Goal: Information Seeking & Learning: Learn about a topic

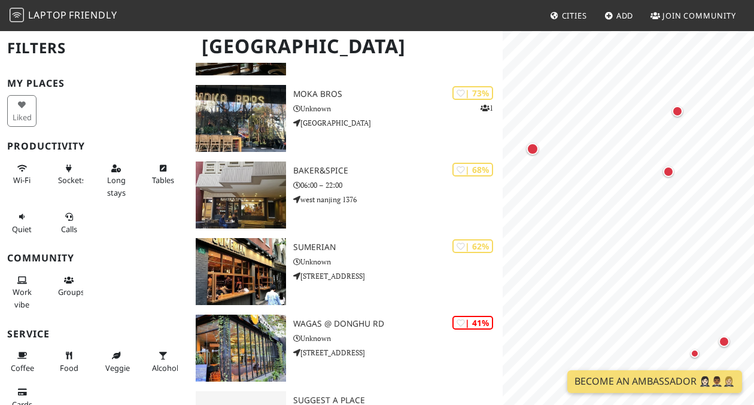
scroll to position [225, 0]
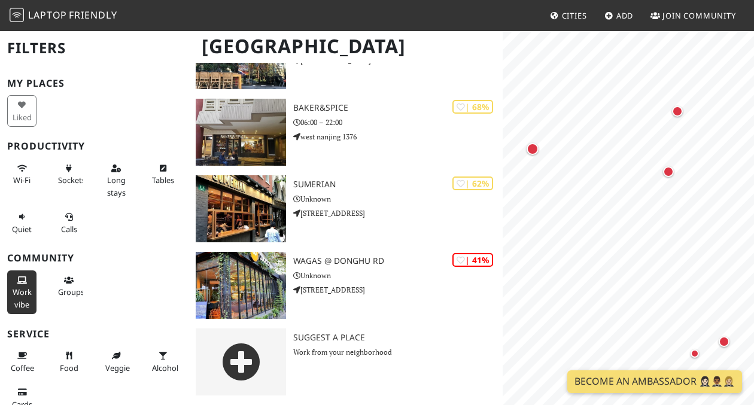
click at [15, 293] on span "Work vibe" at bounding box center [22, 298] width 19 height 23
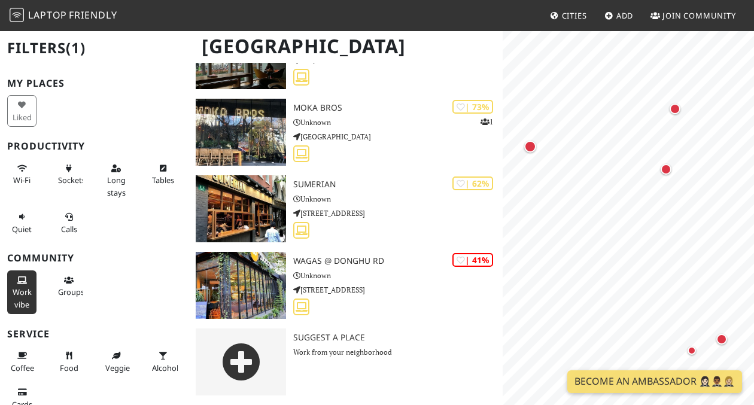
click at [26, 288] on span "Work vibe" at bounding box center [22, 298] width 19 height 23
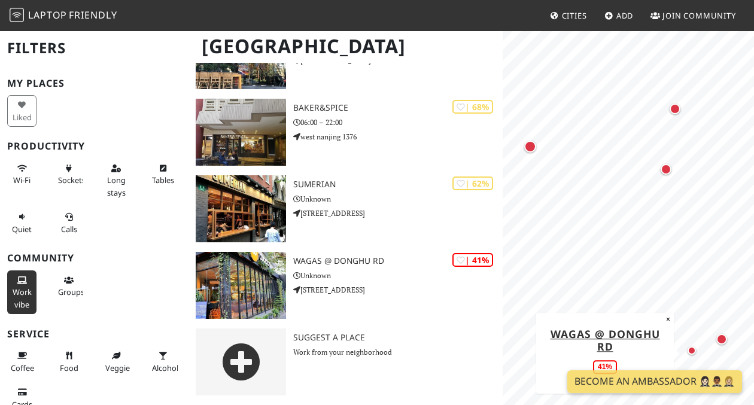
click at [20, 292] on span "Work vibe" at bounding box center [22, 298] width 19 height 23
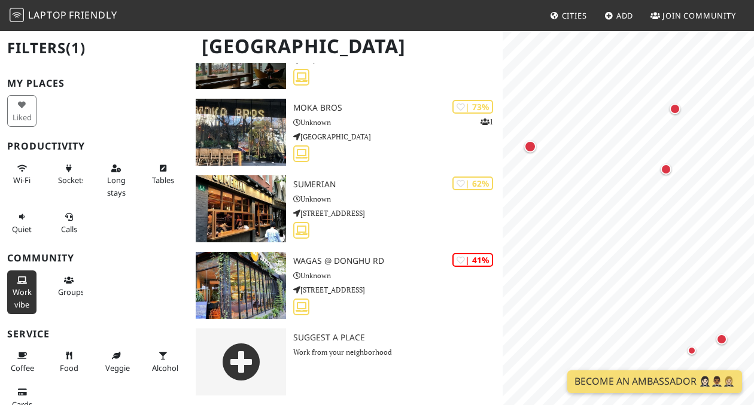
click at [19, 292] on span "Work vibe" at bounding box center [22, 298] width 19 height 23
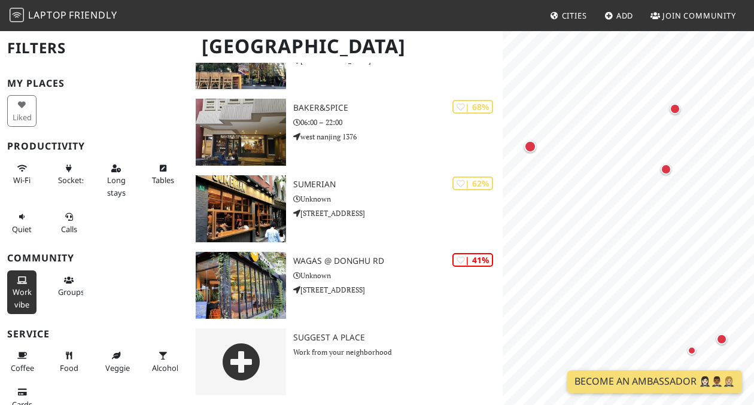
click at [19, 292] on span "Work vibe" at bounding box center [22, 298] width 19 height 23
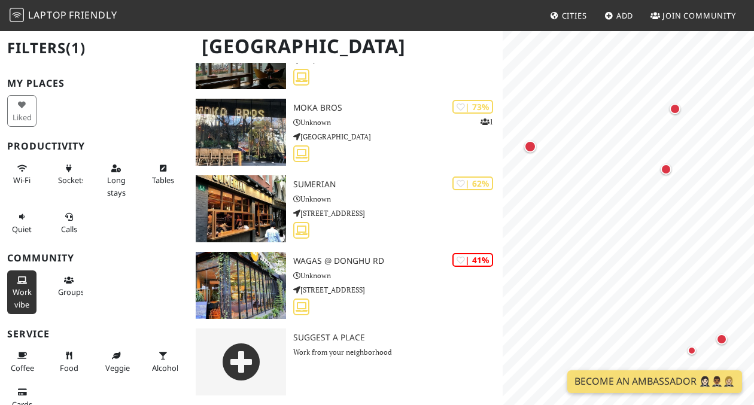
click at [19, 292] on span "Work vibe" at bounding box center [22, 298] width 19 height 23
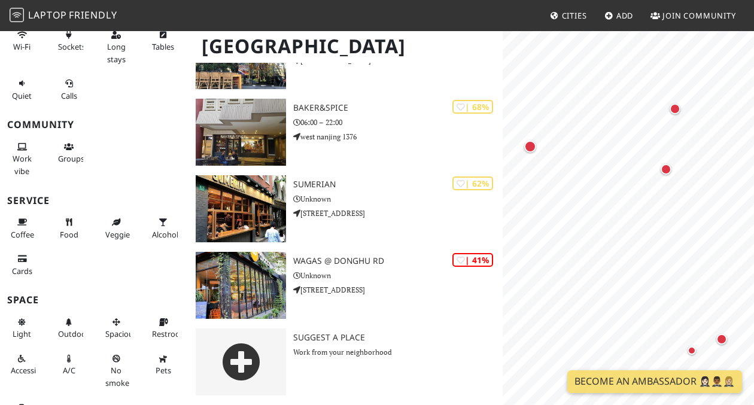
scroll to position [133, 0]
click at [19, 341] on button "Light" at bounding box center [21, 329] width 29 height 32
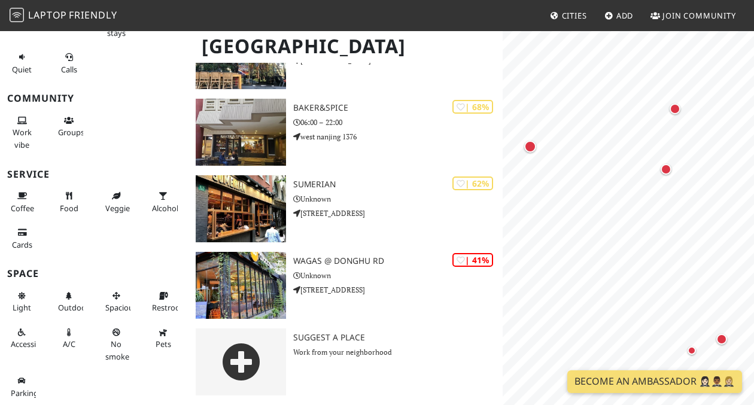
click at [144, 323] on div "Pets" at bounding box center [164, 344] width 47 height 48
click at [156, 312] on span "Restroom" at bounding box center [169, 307] width 35 height 11
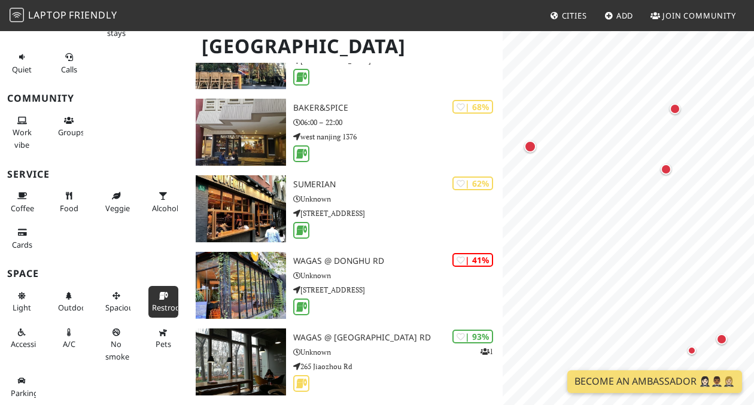
click at [156, 312] on span "Restroom" at bounding box center [169, 307] width 35 height 11
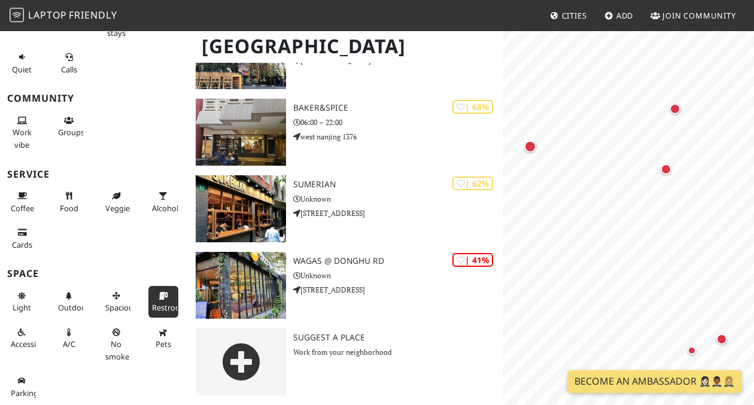
click at [156, 312] on span "Restroom" at bounding box center [169, 307] width 35 height 11
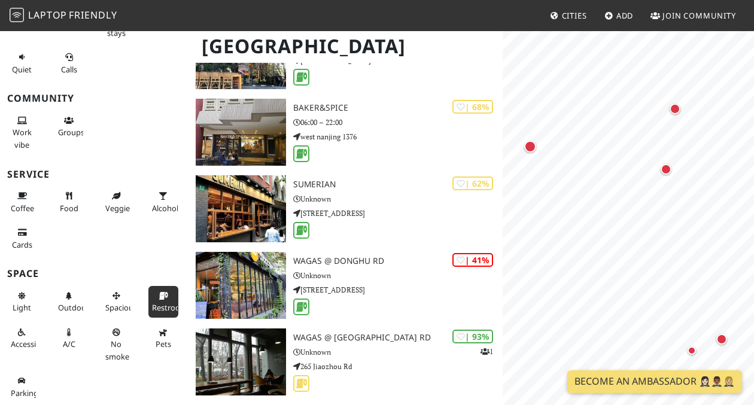
click at [156, 312] on span "Restroom" at bounding box center [169, 307] width 35 height 11
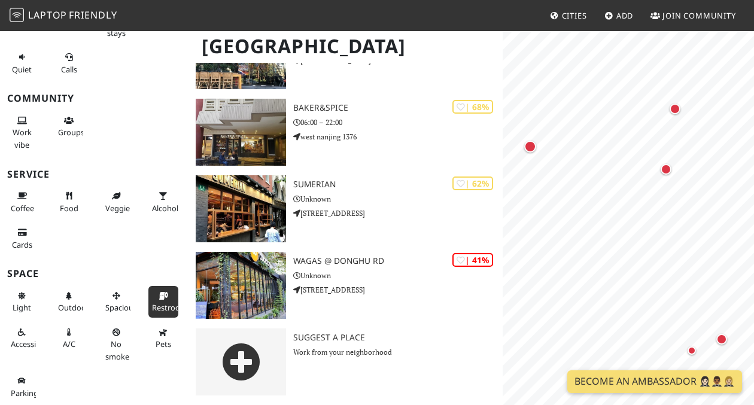
click at [156, 312] on span "Restroom" at bounding box center [169, 307] width 35 height 11
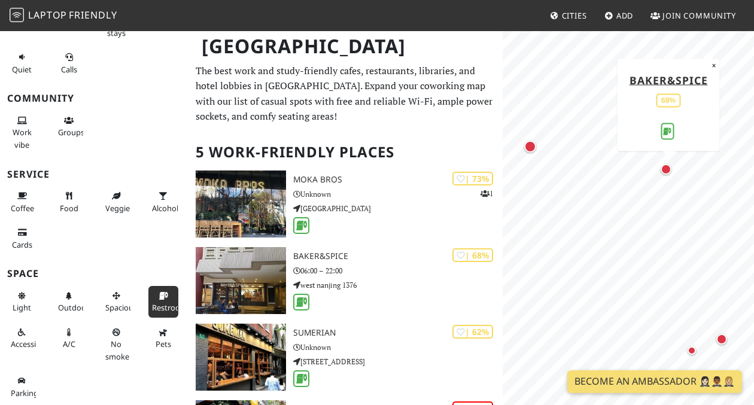
scroll to position [114, 0]
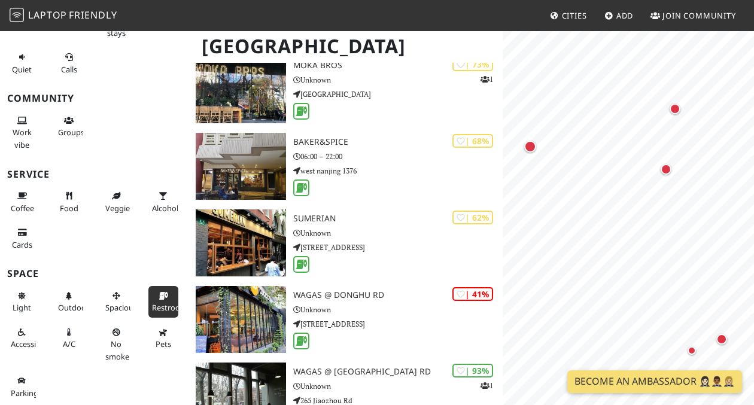
click at [162, 309] on span "Restroom" at bounding box center [169, 307] width 35 height 11
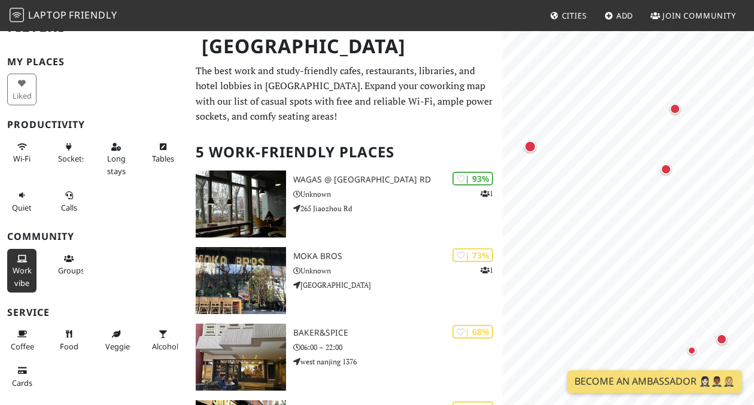
scroll to position [0, 0]
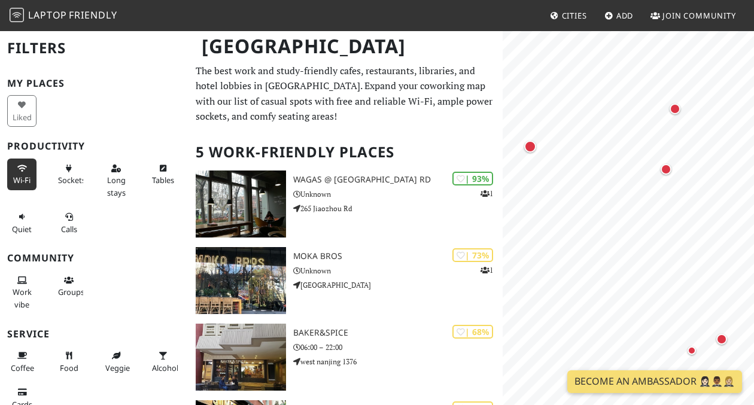
click at [16, 176] on span "Wi-Fi" at bounding box center [21, 180] width 17 height 11
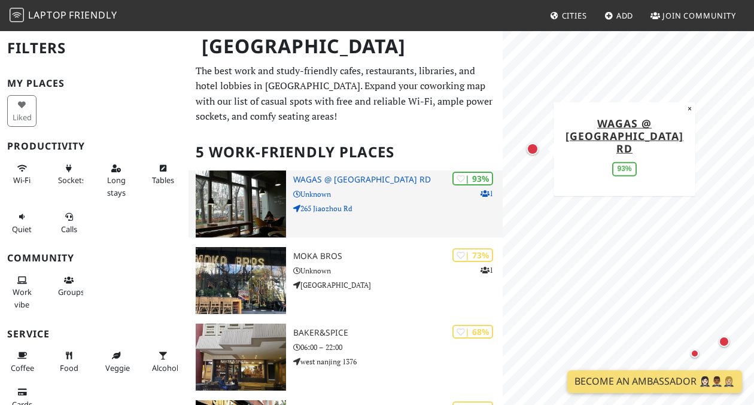
click at [311, 181] on h3 "Wagas @ [GEOGRAPHIC_DATA] Rd" at bounding box center [397, 180] width 209 height 10
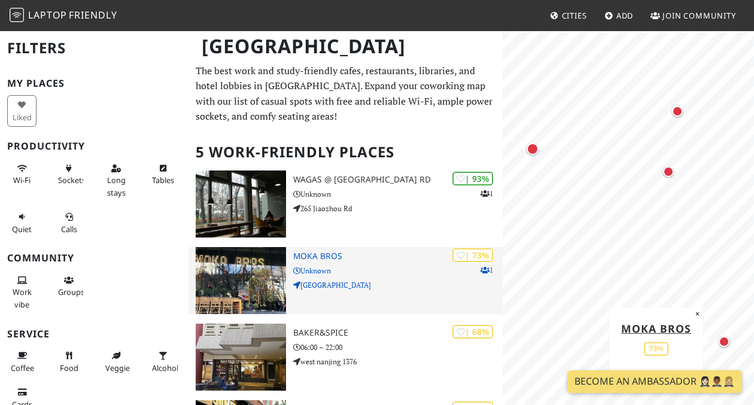
click at [333, 252] on h3 "Moka Bros" at bounding box center [397, 256] width 209 height 10
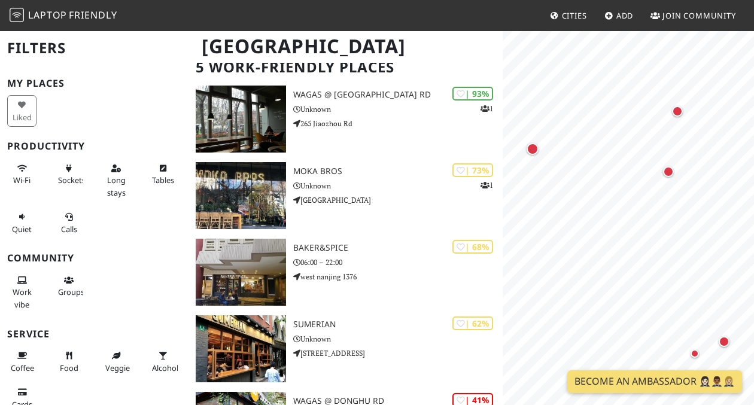
scroll to position [86, 0]
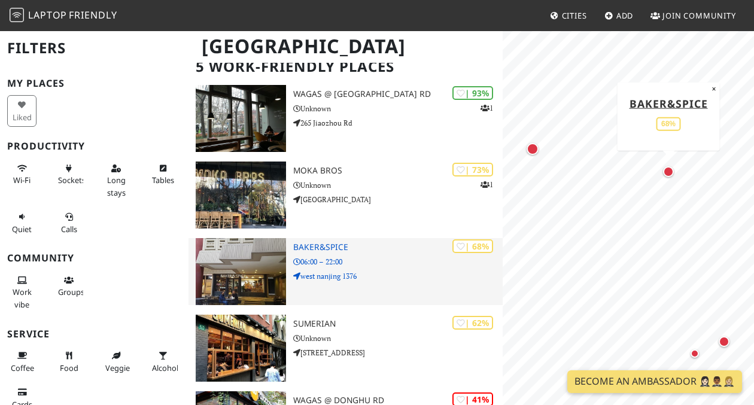
click at [334, 244] on h3 "BAKER&SPICE" at bounding box center [397, 247] width 209 height 10
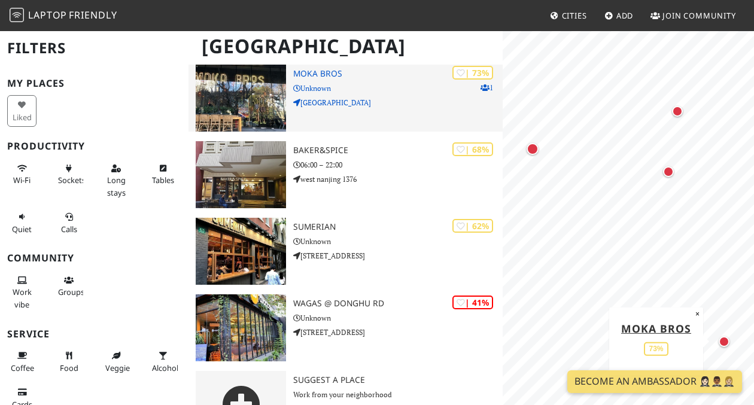
scroll to position [190, 0]
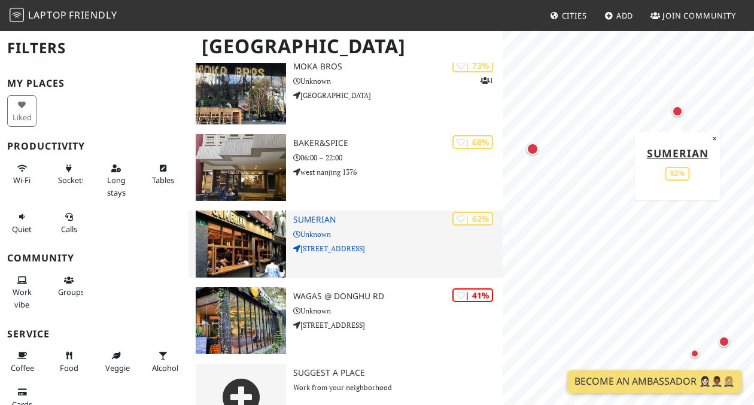
click at [224, 226] on img at bounding box center [241, 244] width 90 height 67
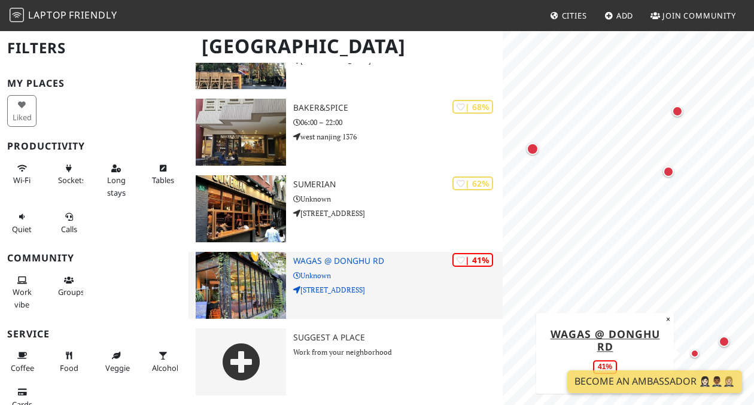
click at [331, 263] on h3 "Wagas @ Donghu Rd" at bounding box center [397, 261] width 209 height 10
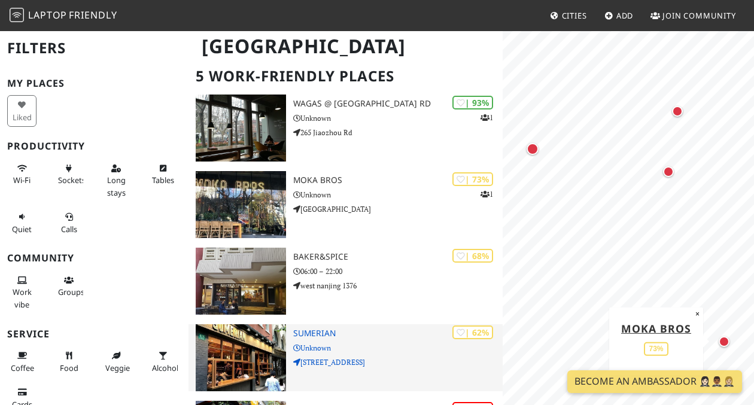
scroll to position [0, 0]
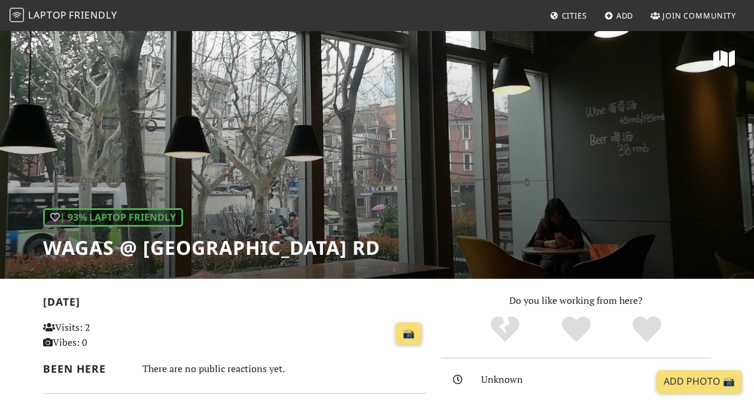
click at [76, 243] on h1 "Wagas @ [GEOGRAPHIC_DATA] Rd" at bounding box center [211, 247] width 337 height 23
copy h1 "Wagas"
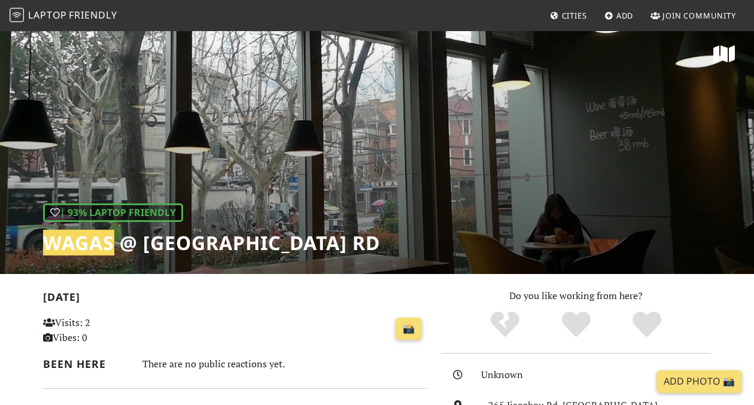
scroll to position [5, 0]
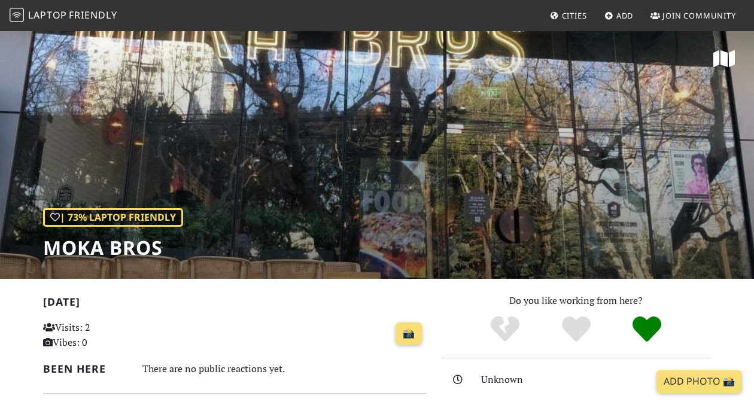
click at [95, 245] on h1 "Moka Bros" at bounding box center [113, 247] width 140 height 23
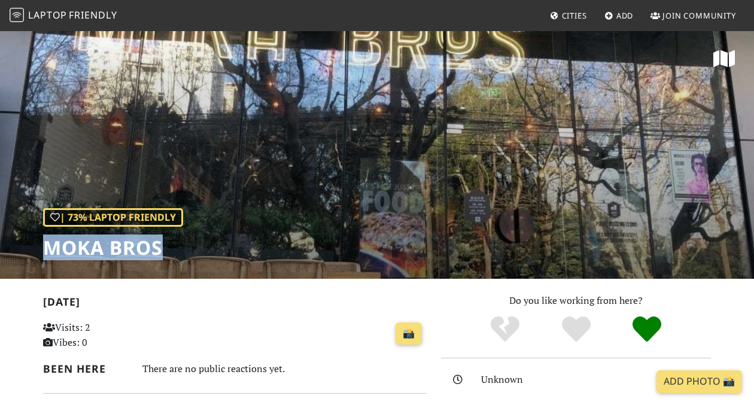
click at [95, 245] on h1 "Moka Bros" at bounding box center [113, 247] width 140 height 23
copy div "Moka Bros"
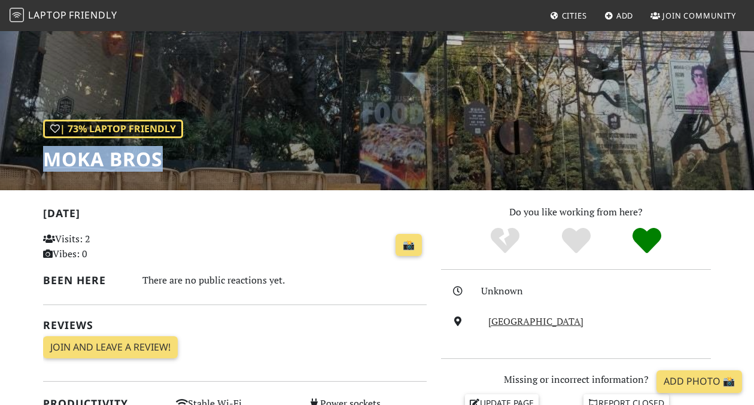
scroll to position [93, 0]
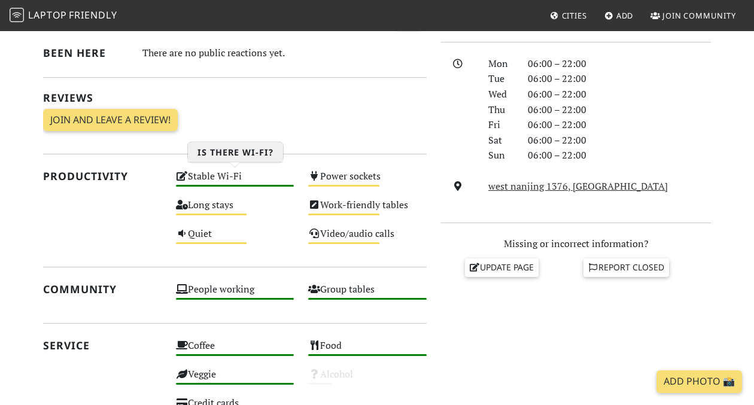
scroll to position [316, 0]
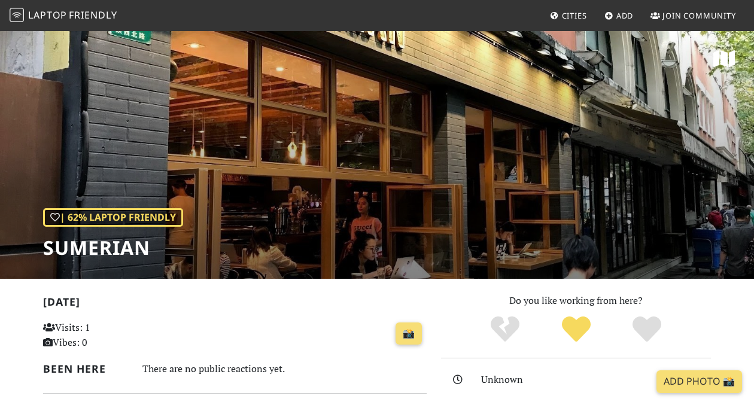
click at [108, 244] on h1 "SUMERIAN" at bounding box center [113, 247] width 140 height 23
copy h1 "SUMERIAN"
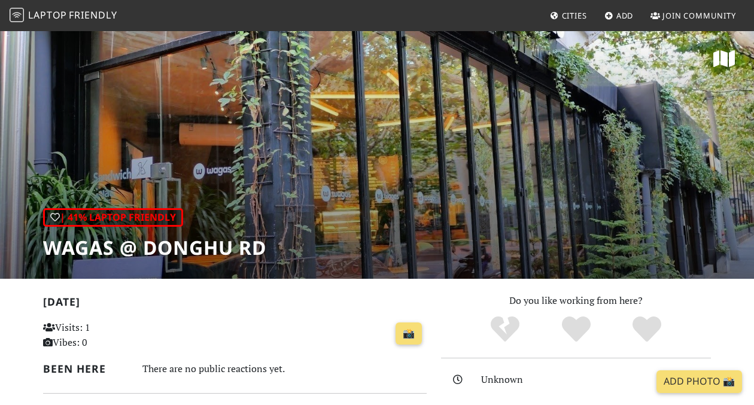
click at [334, 144] on div "| 41% Laptop Friendly Wagas @ [GEOGRAPHIC_DATA]" at bounding box center [377, 154] width 754 height 249
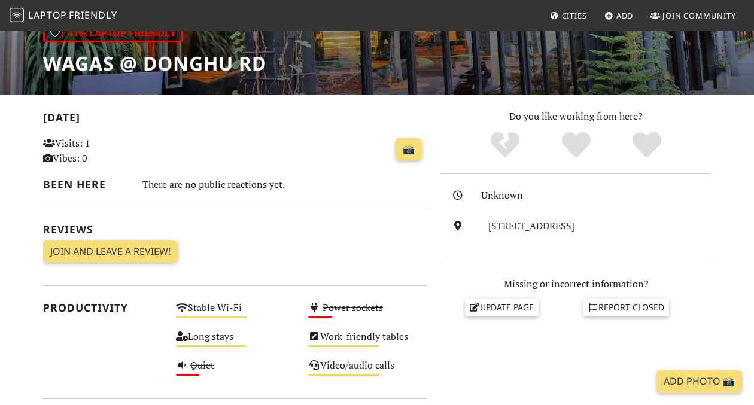
scroll to position [153, 0]
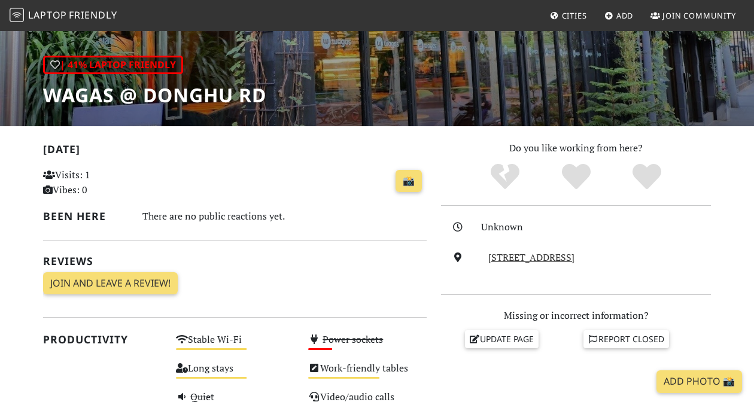
click at [86, 93] on h1 "Wagas @ Donghu Rd" at bounding box center [154, 95] width 223 height 23
copy h1 "Wagas"
click at [173, 92] on h1 "Wagas @ Donghu Rd" at bounding box center [154, 95] width 223 height 23
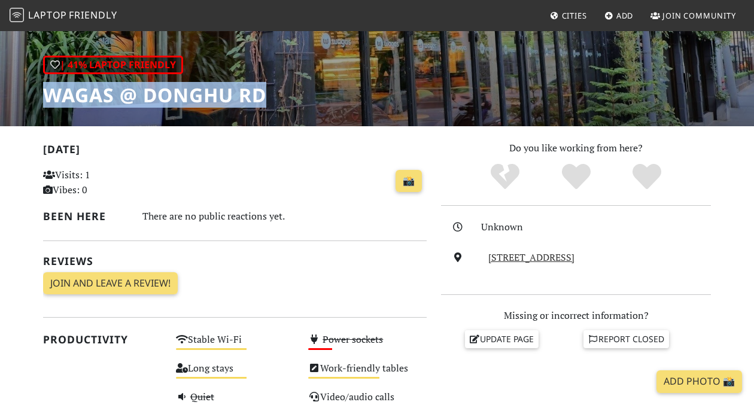
click at [173, 92] on h1 "Wagas @ Donghu Rd" at bounding box center [154, 95] width 223 height 23
copy div "Wagas @ Donghu Rd"
